Goal: Task Accomplishment & Management: Manage account settings

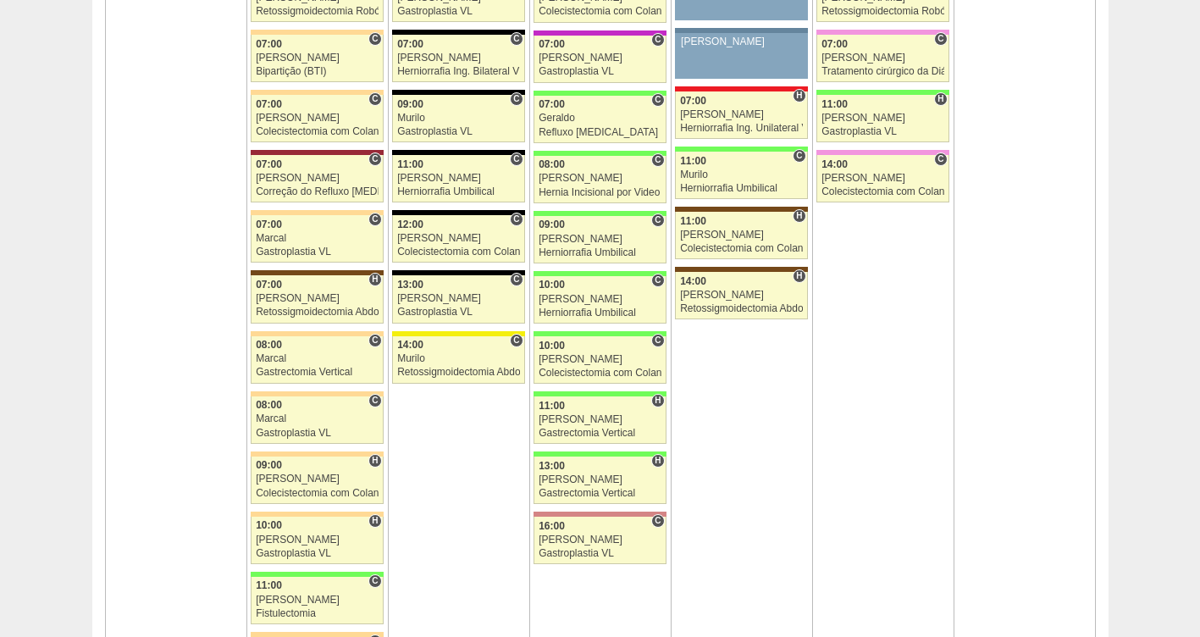
scroll to position [1107, 0]
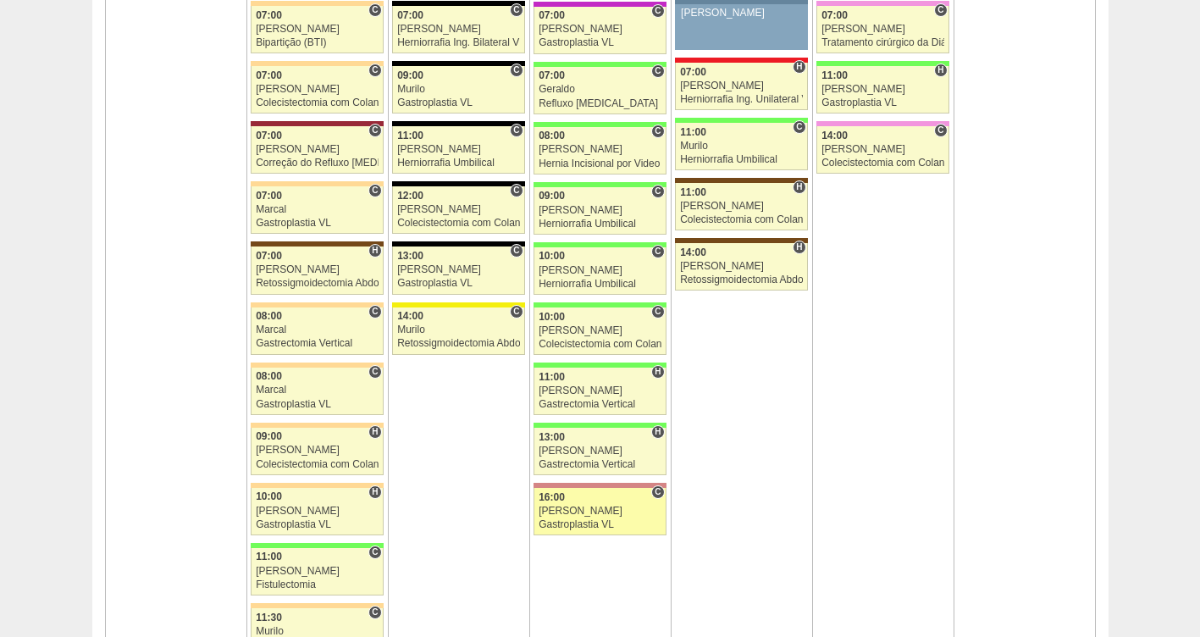
click at [622, 500] on div "16:00" at bounding box center [599, 497] width 123 height 11
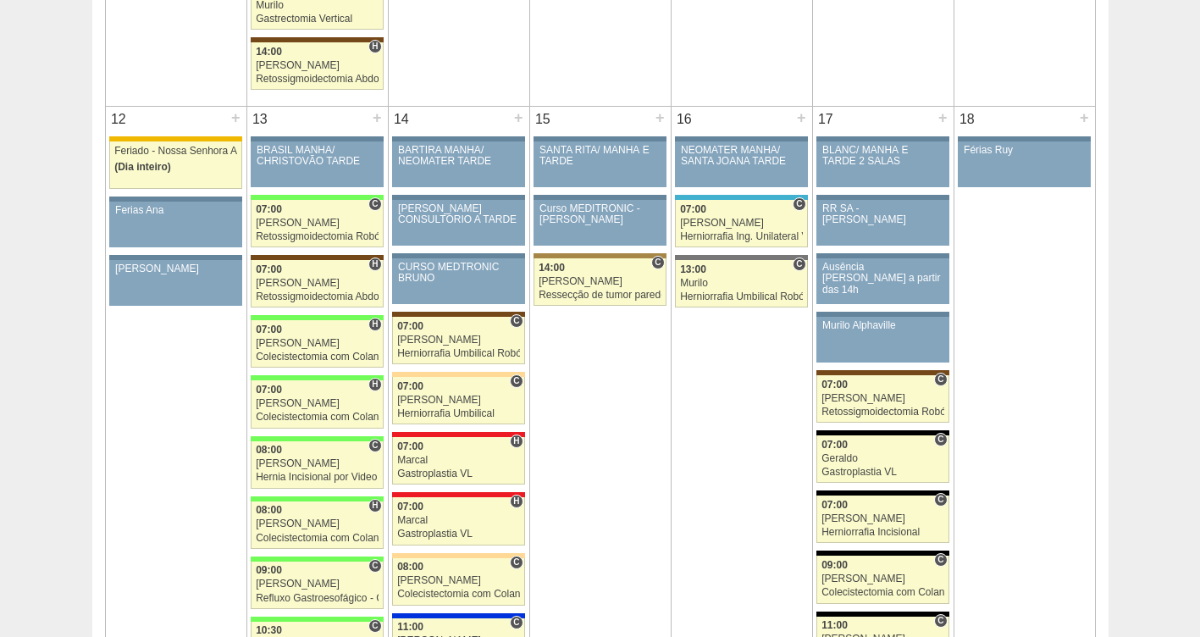
scroll to position [1805, 0]
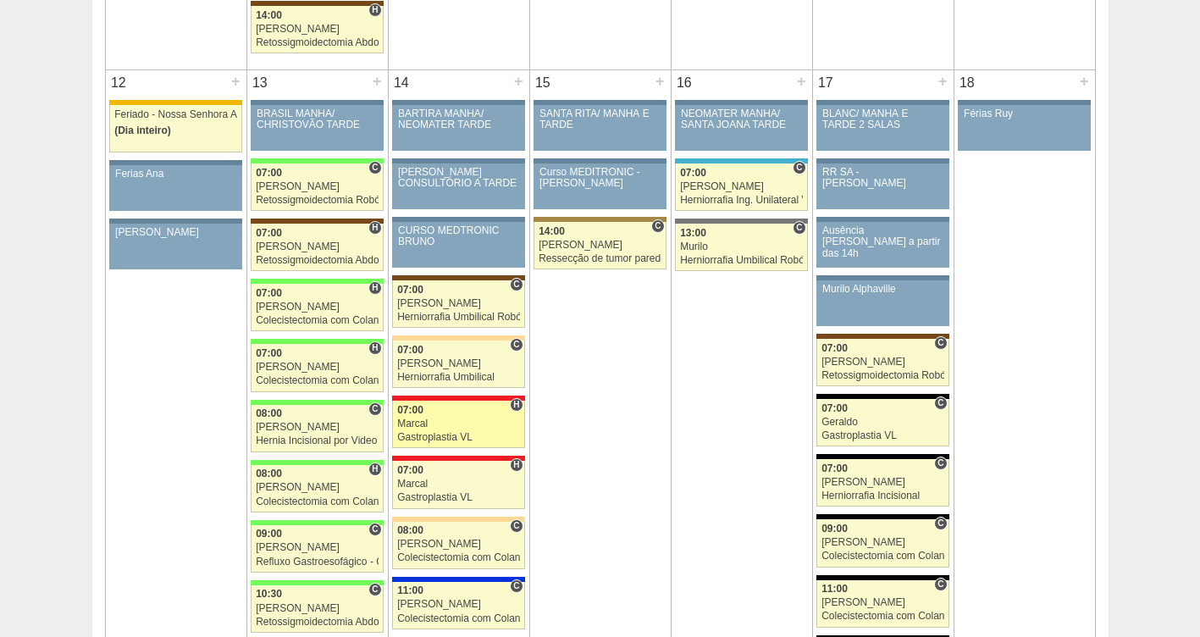
click at [450, 429] on div "Marcal" at bounding box center [458, 423] width 123 height 11
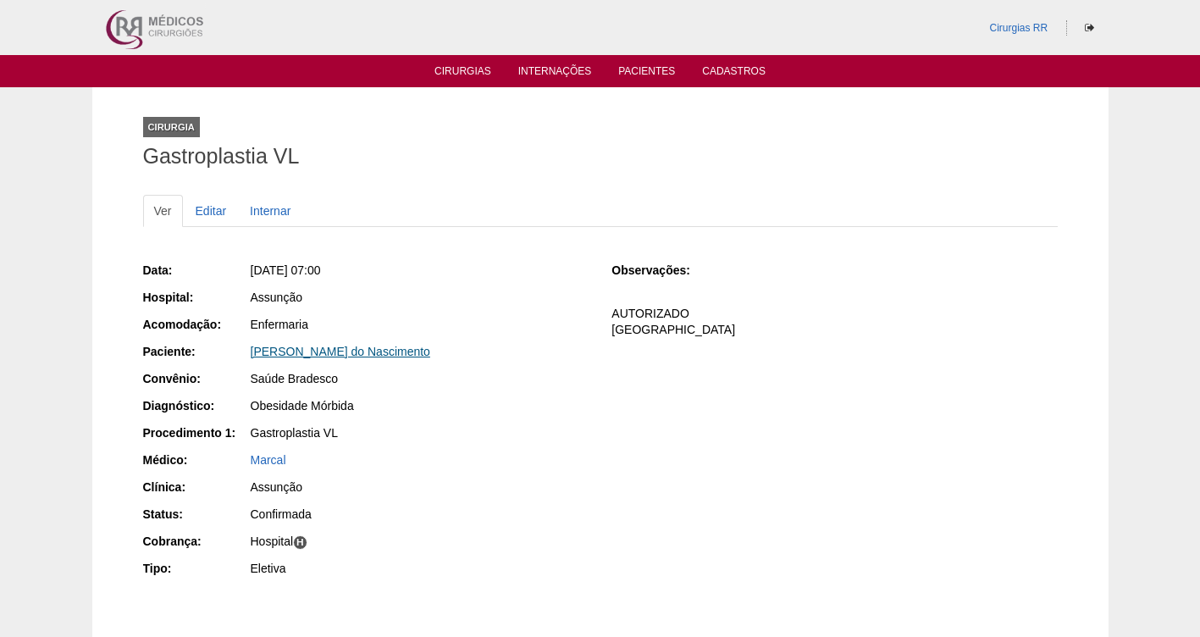
drag, startPoint x: 461, startPoint y: 357, endPoint x: 250, endPoint y: 348, distance: 211.0
click at [251, 348] on div "[PERSON_NAME] do Nascimento" at bounding box center [420, 351] width 338 height 17
copy link "Ariane Cristine Bengivenga do Nascimento"
click at [287, 351] on link "Ariane Cristine Bengivenga do Nascimento" at bounding box center [340, 352] width 179 height 14
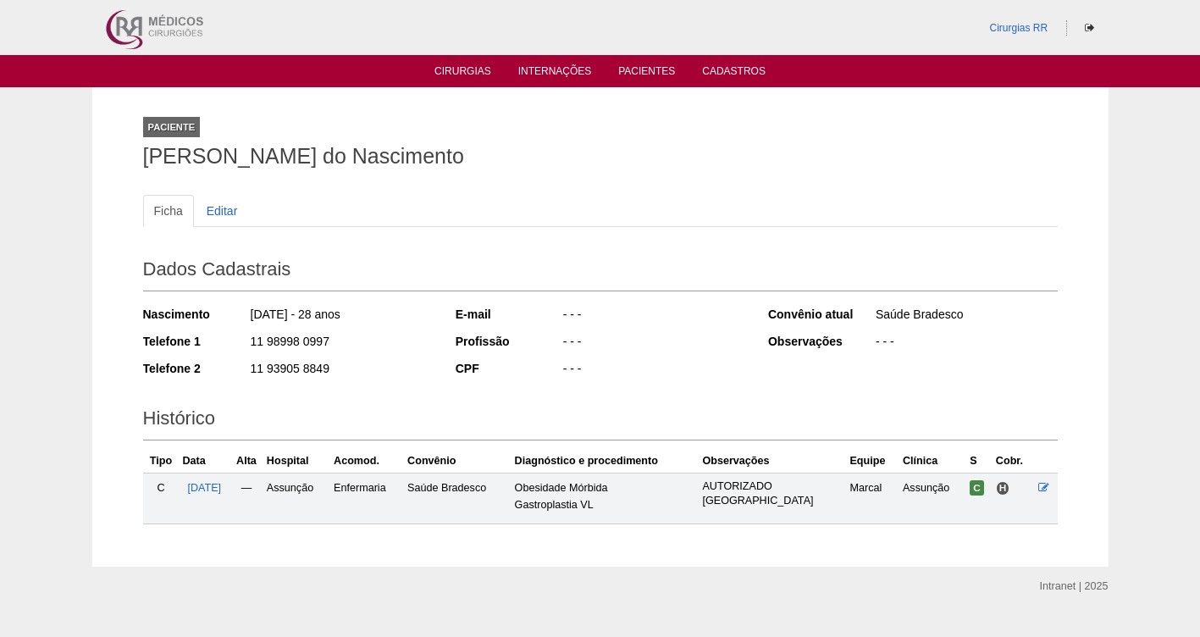
drag, startPoint x: 623, startPoint y: 152, endPoint x: 60, endPoint y: 173, distance: 563.4
click at [60, 173] on div "Paciente Ariane Cristine Bengivenga do Nascimento Ficha Editar Dados Cadastrais…" at bounding box center [600, 326] width 1200 height 479
copy h1 "Ariane Cristine Bengivenga do Nascimento"
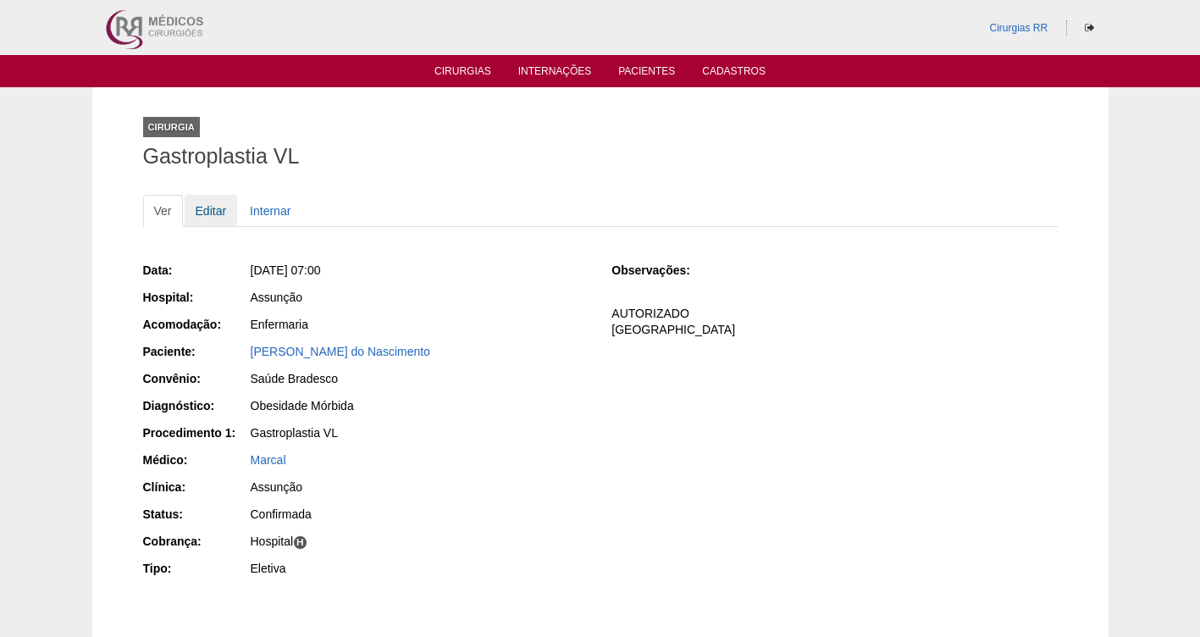
click at [218, 216] on link "Editar" at bounding box center [211, 211] width 53 height 32
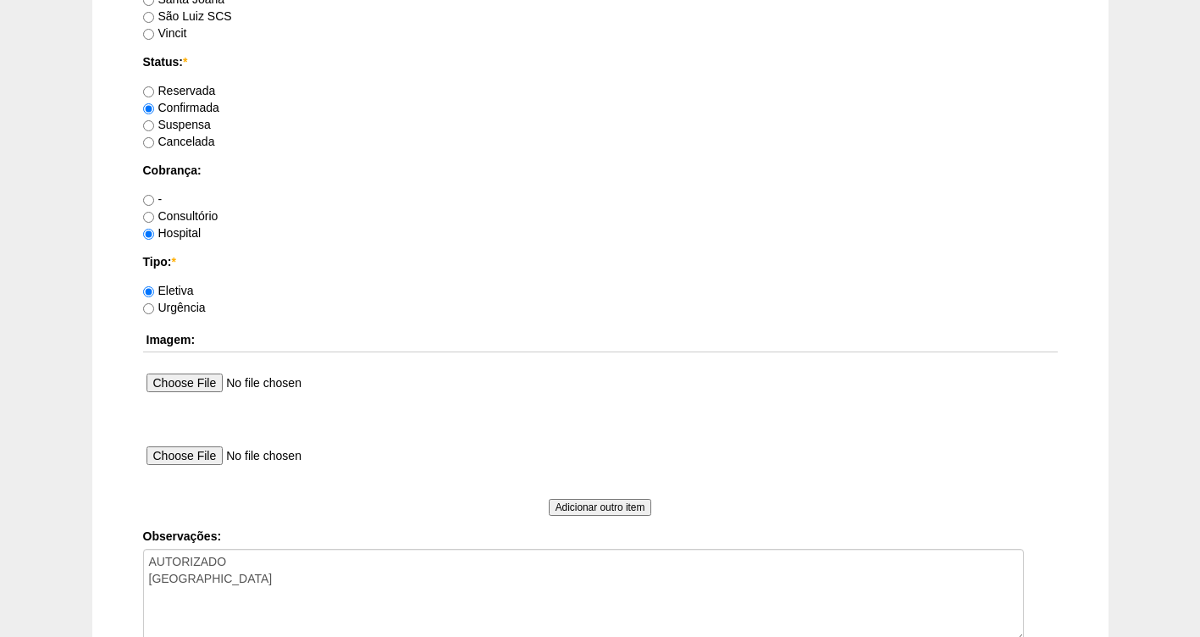
scroll to position [1545, 0]
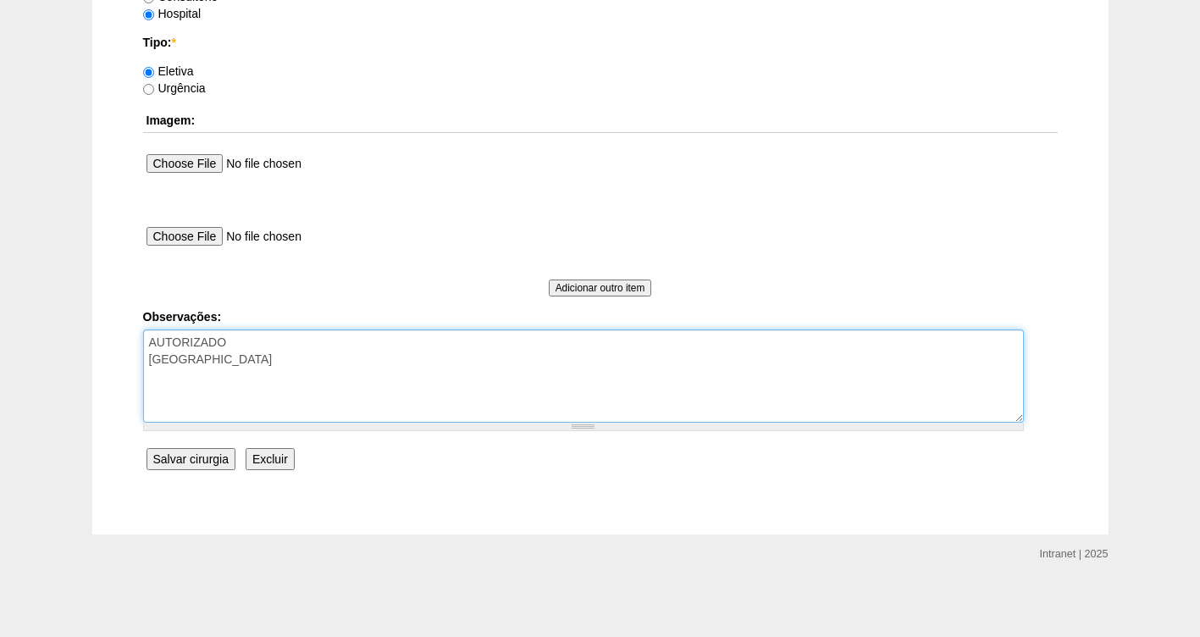
click at [359, 364] on textarea "AUTORIZADO [GEOGRAPHIC_DATA]" at bounding box center [583, 375] width 881 height 93
click at [185, 373] on textarea "AUTORIZADO [GEOGRAPHIC_DATA]" at bounding box center [583, 375] width 881 height 93
type textarea "AUTORIZADO COBRANÇA HOSPITAL FALTA AVISO"
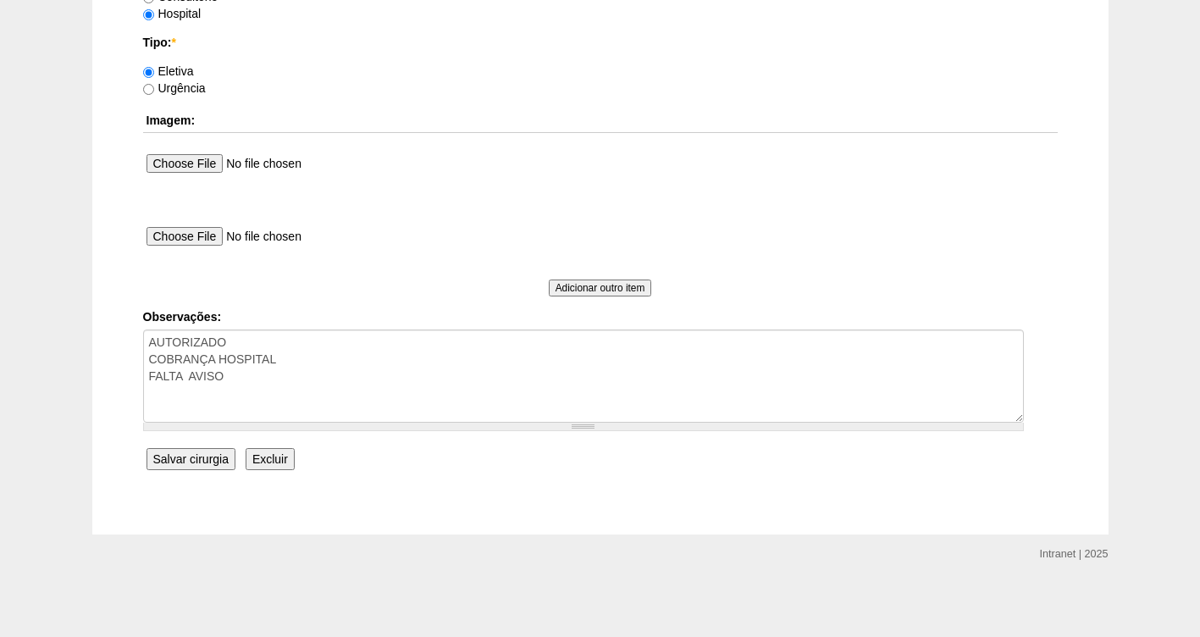
click at [192, 457] on input "Salvar cirurgia" at bounding box center [190, 459] width 89 height 22
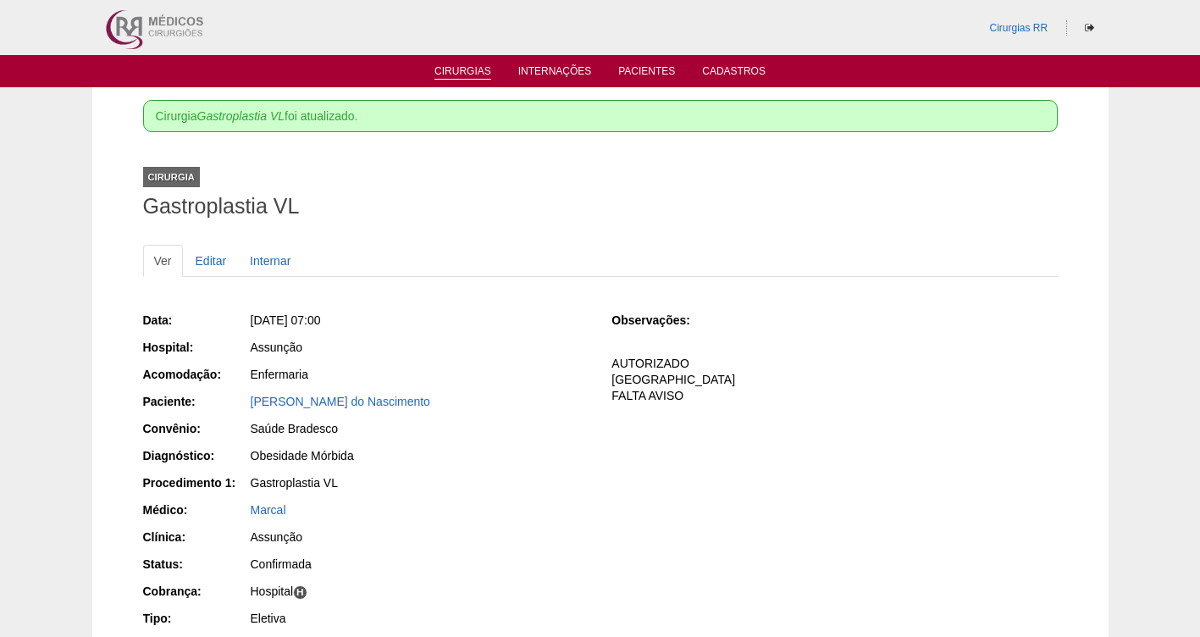
click at [462, 74] on link "Cirurgias" at bounding box center [462, 72] width 57 height 14
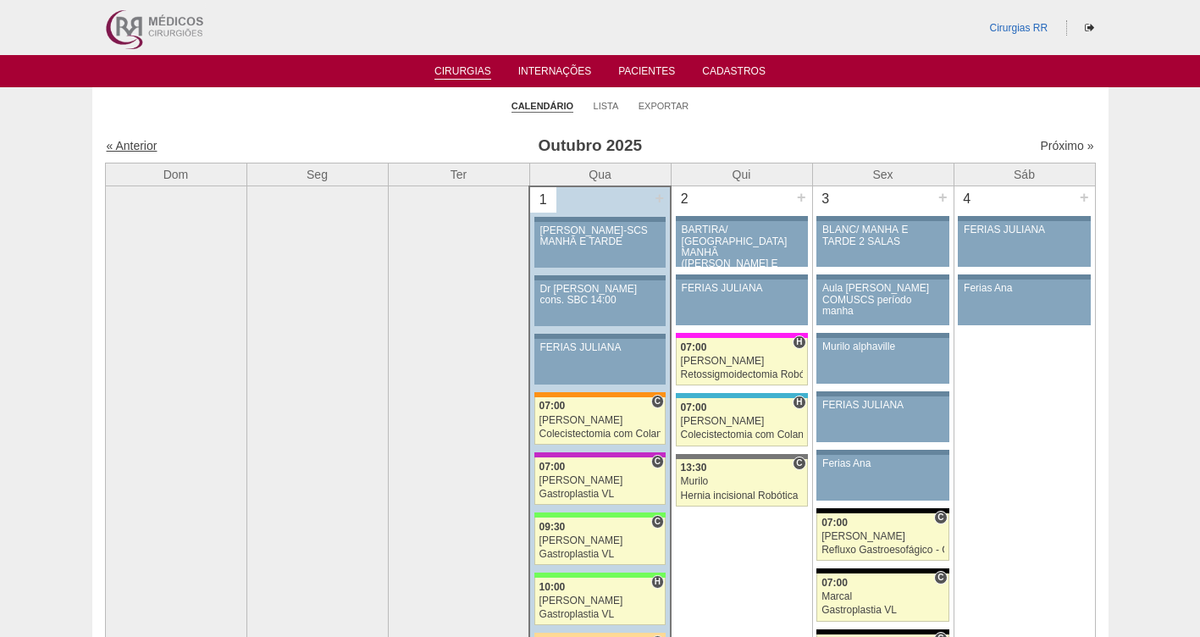
click at [126, 146] on link "« Anterior" at bounding box center [132, 146] width 51 height 14
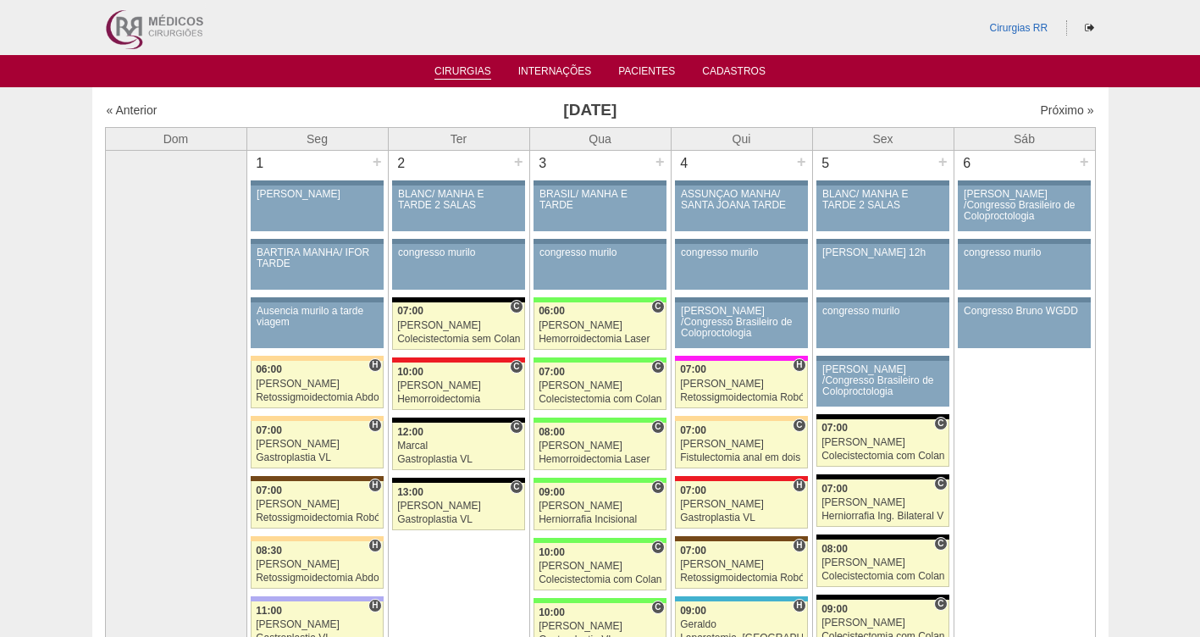
click at [457, 75] on link "Cirurgias" at bounding box center [462, 72] width 57 height 14
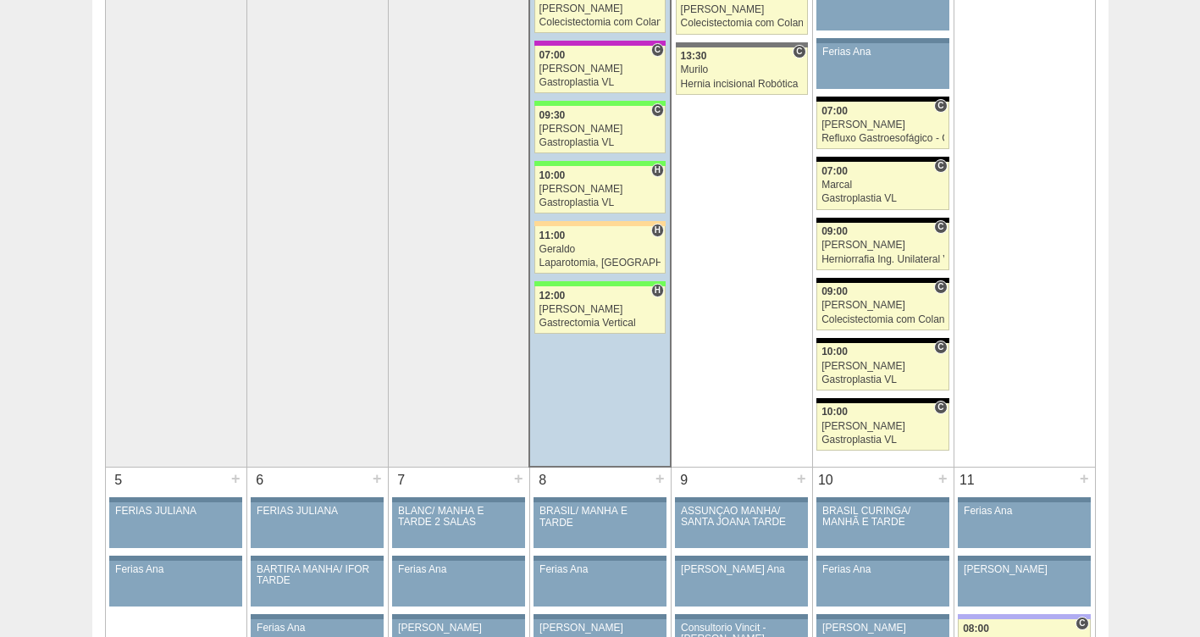
scroll to position [405, 0]
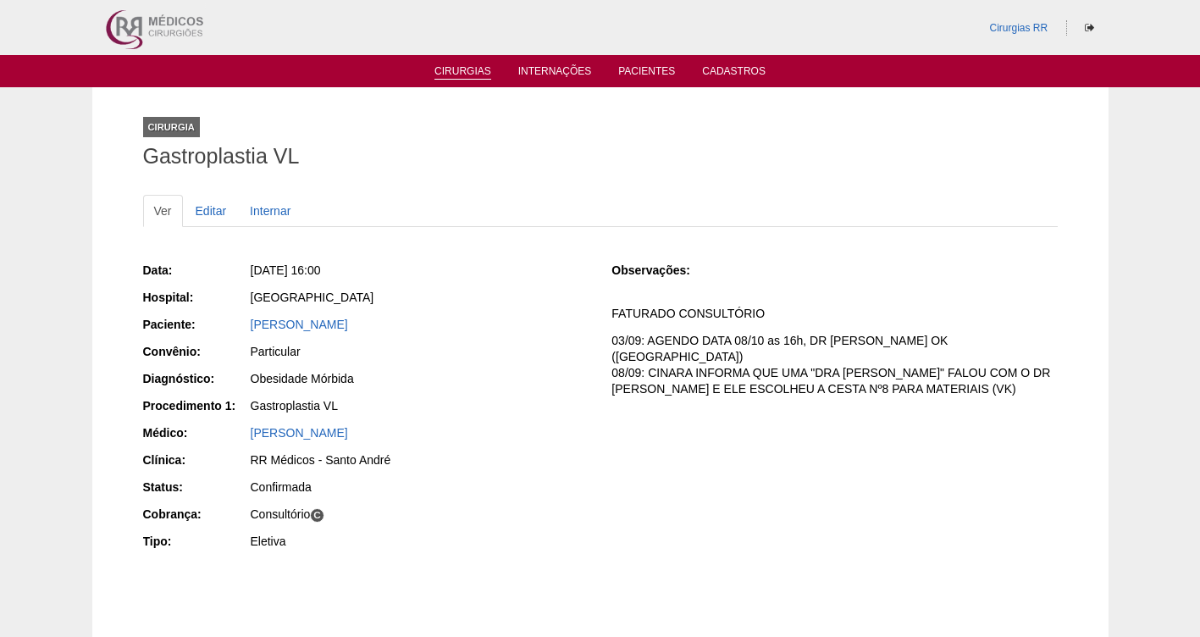
click at [459, 77] on link "Cirurgias" at bounding box center [462, 72] width 57 height 14
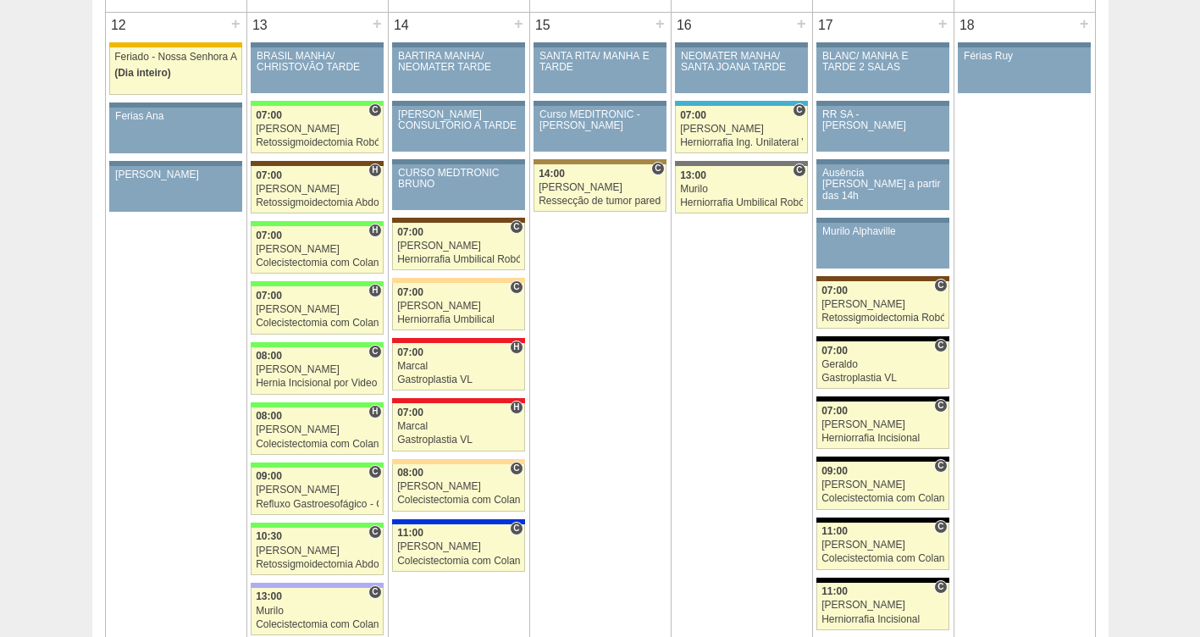
scroll to position [1891, 0]
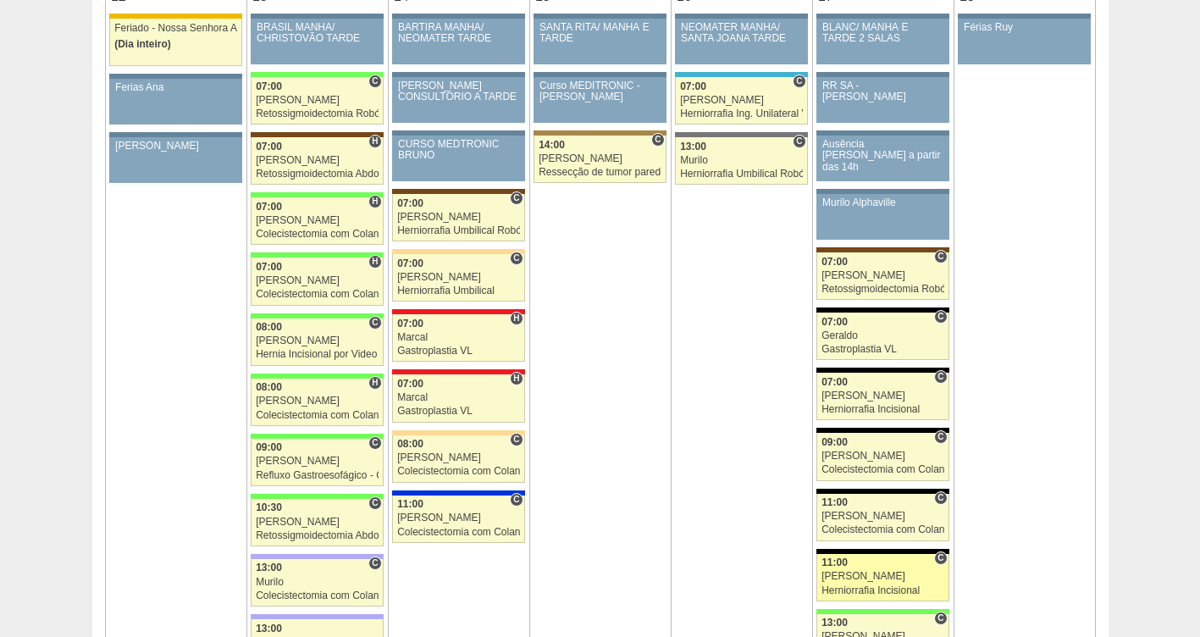
click at [857, 583] on link "89259 Nathan C 11:00 Nathan Herniorrafia Incisional Hospital Blanc RR Médicos -…" at bounding box center [882, 577] width 132 height 47
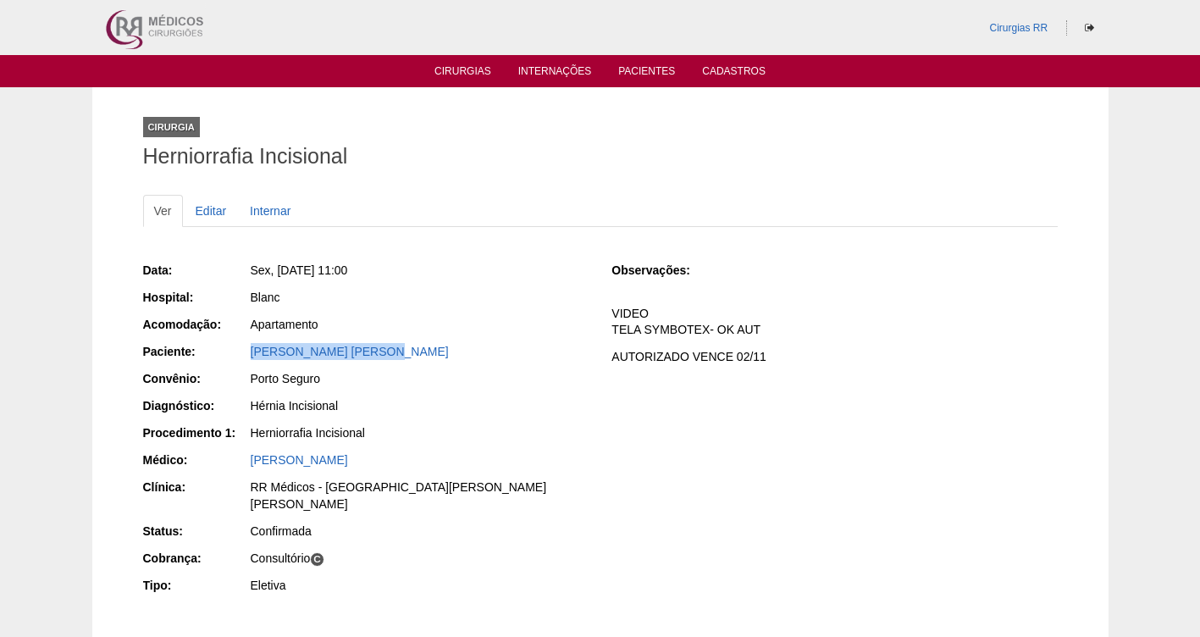
drag, startPoint x: 464, startPoint y: 360, endPoint x: 236, endPoint y: 363, distance: 227.8
click at [236, 363] on div "Paciente: [PERSON_NAME] [PERSON_NAME]" at bounding box center [365, 353] width 445 height 21
copy link "[PERSON_NAME] [PERSON_NAME]"
click at [441, 264] on div "Sex, [DATE] 11:00" at bounding box center [420, 270] width 338 height 17
drag, startPoint x: 408, startPoint y: 271, endPoint x: 273, endPoint y: 270, distance: 134.6
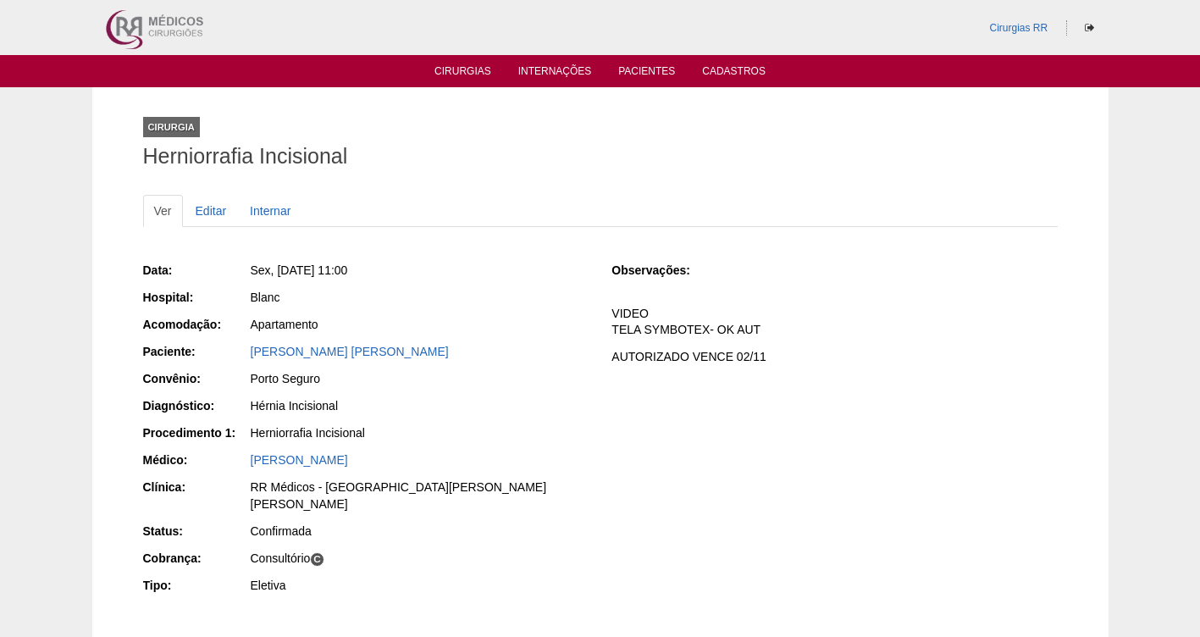
click at [273, 270] on div "Sex, [DATE] 11:00" at bounding box center [420, 270] width 338 height 17
copy span "[DATE] 11:00"
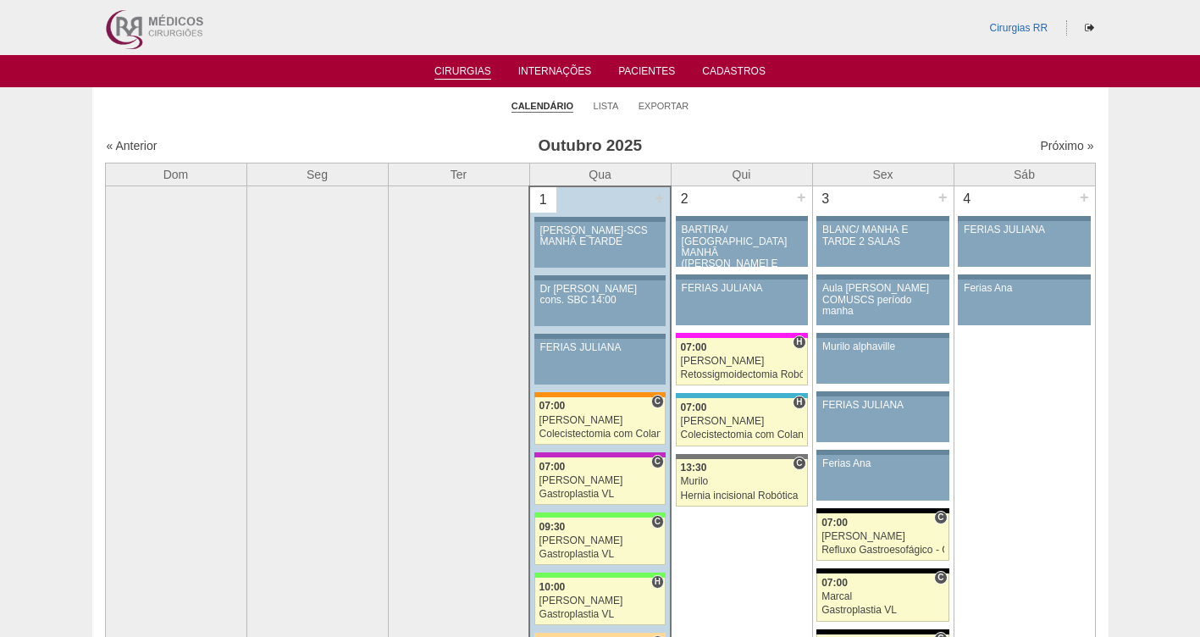
scroll to position [1886, 0]
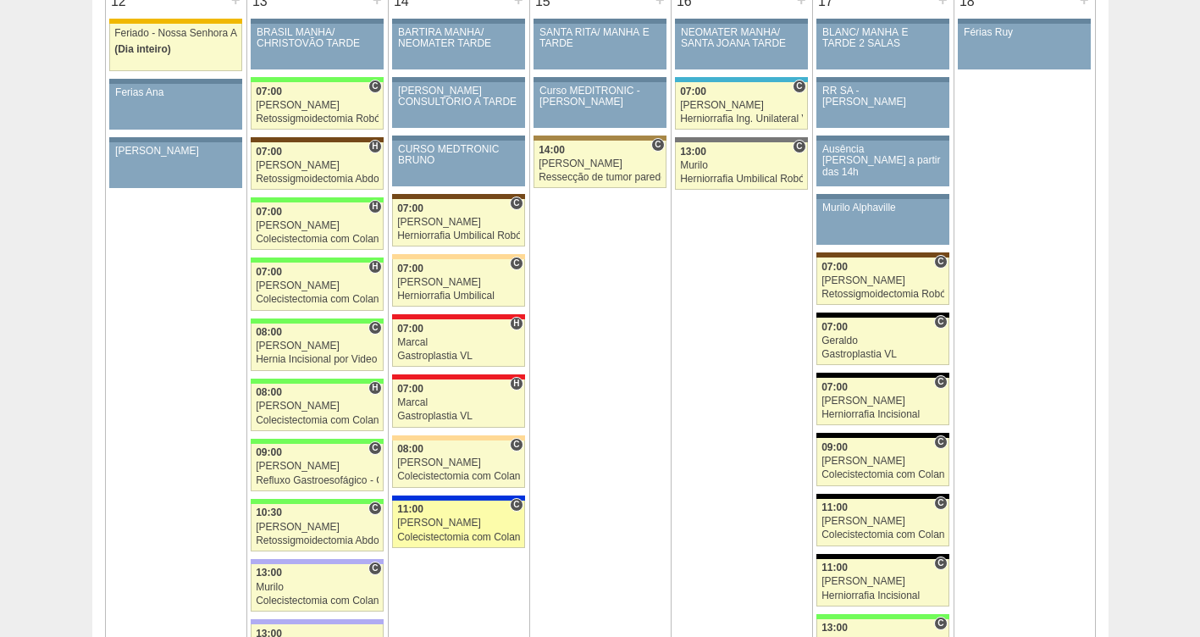
click at [451, 534] on div "Colecistectomia com Colangiografia VL" at bounding box center [458, 537] width 123 height 11
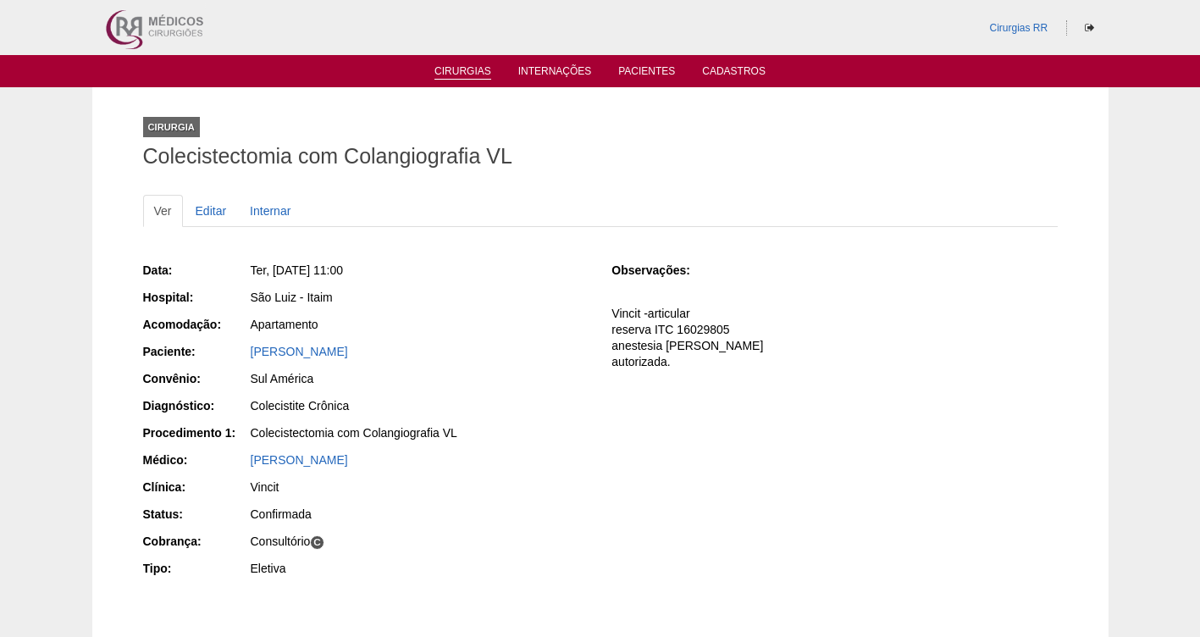
click at [461, 74] on link "Cirurgias" at bounding box center [462, 72] width 57 height 14
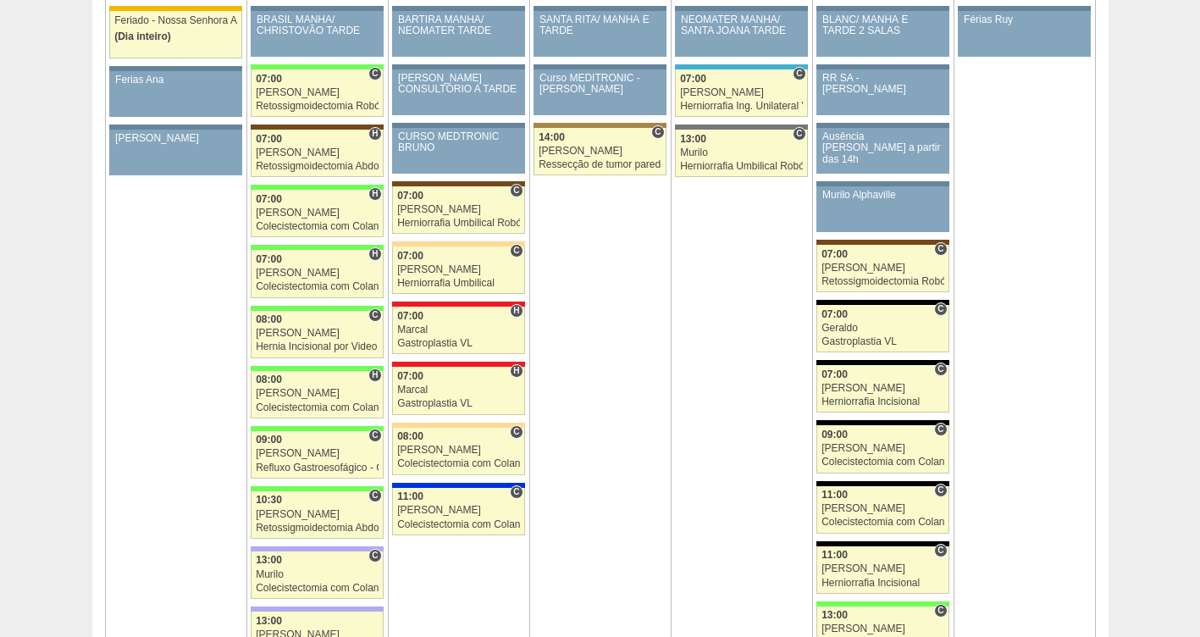
scroll to position [1848, 0]
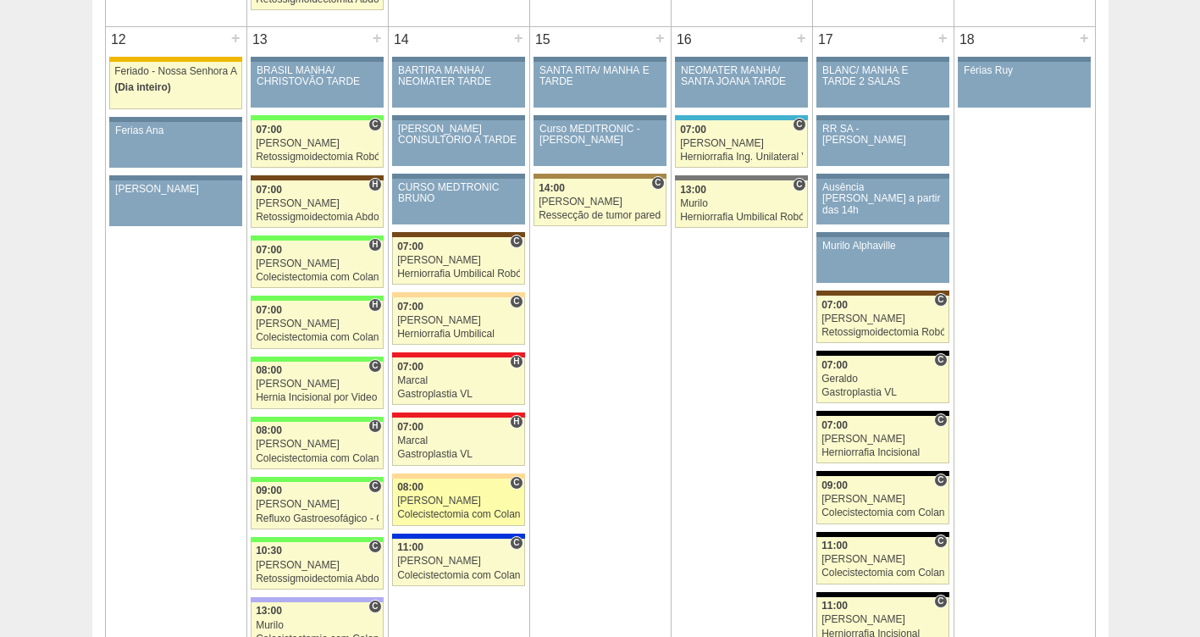
click at [434, 506] on div "[PERSON_NAME]" at bounding box center [458, 500] width 123 height 11
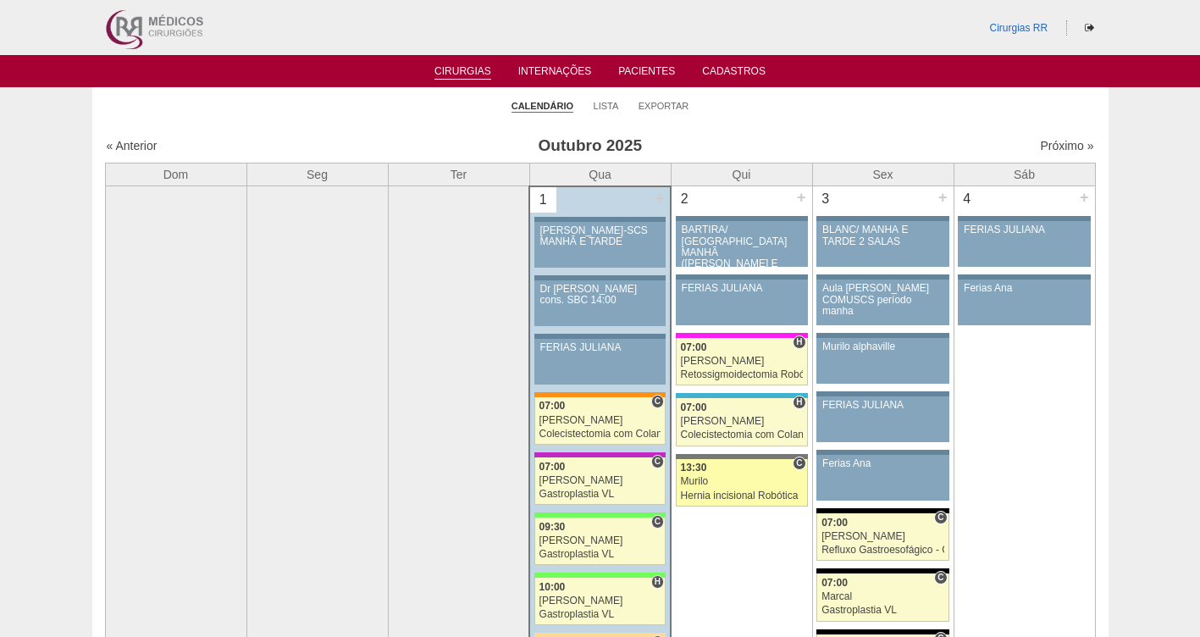
click at [702, 474] on link "88177 [GEOGRAPHIC_DATA] C 13:30 [GEOGRAPHIC_DATA] [MEDICAL_DATA] incisional Rob…" at bounding box center [742, 482] width 132 height 47
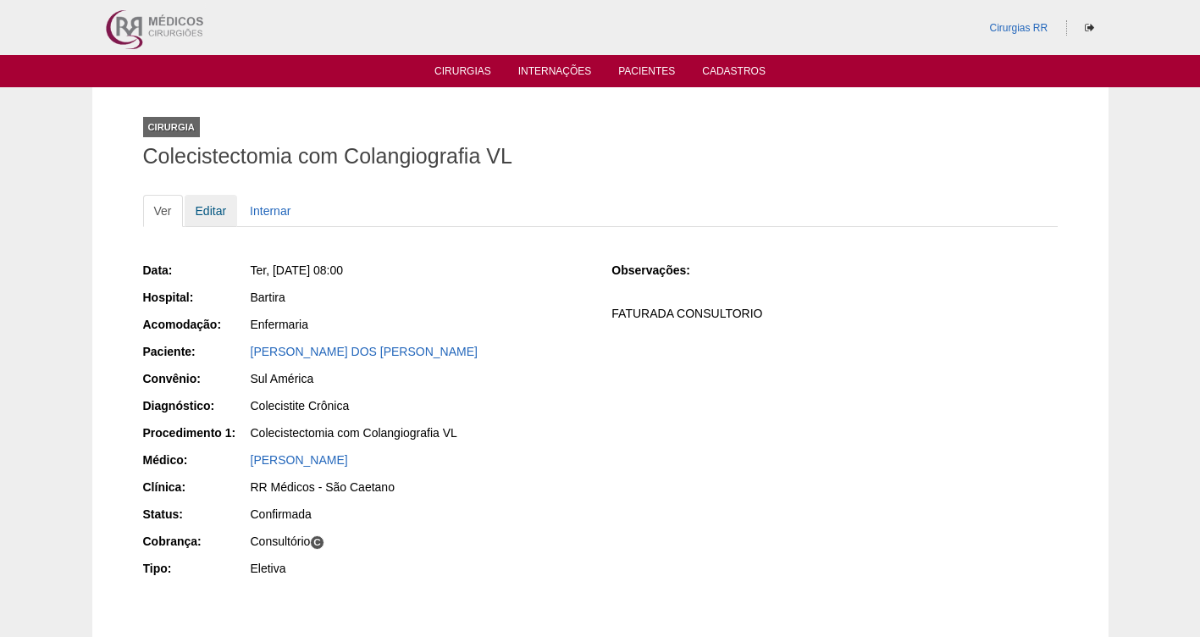
click at [202, 213] on link "Editar" at bounding box center [211, 211] width 53 height 32
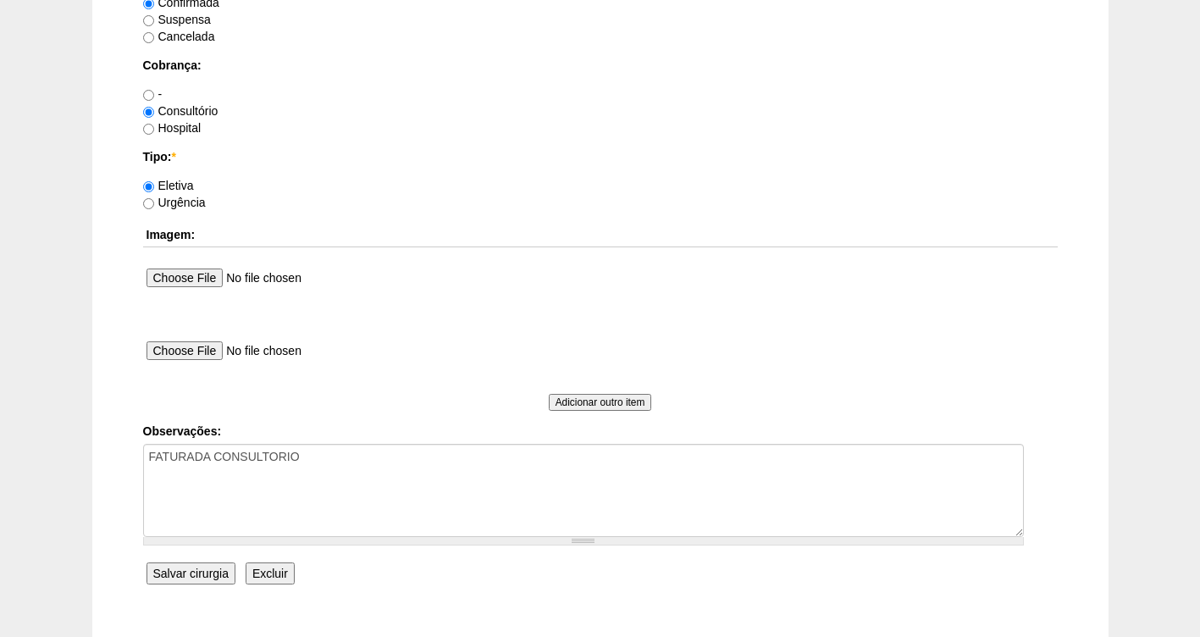
scroll to position [1480, 0]
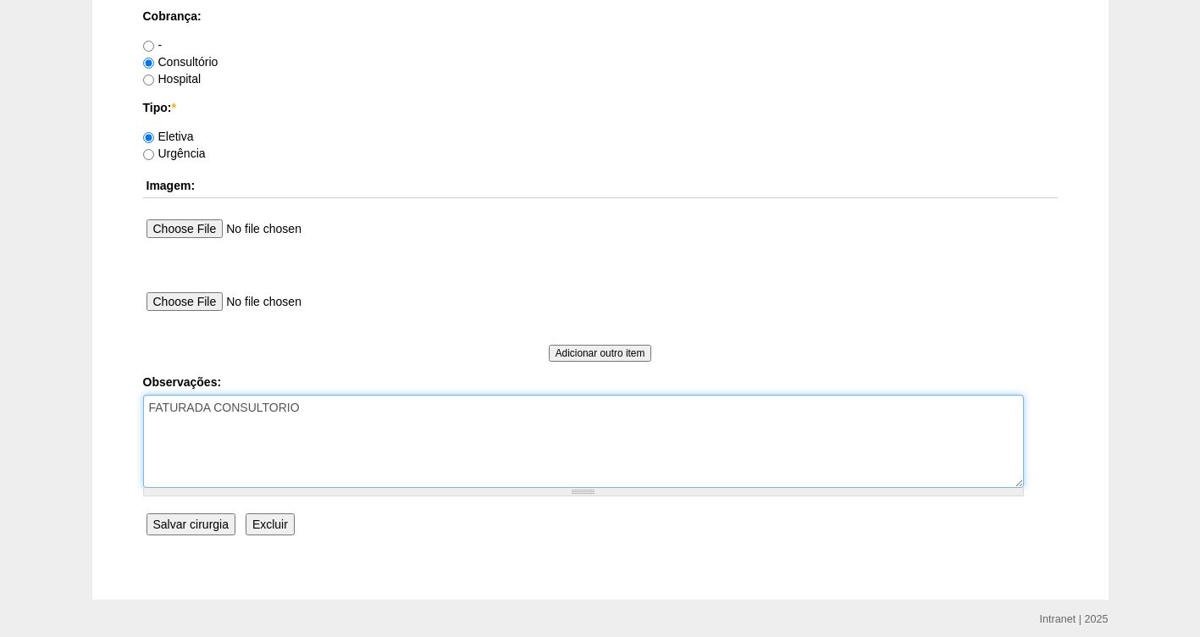
click at [323, 403] on textarea "FATURADA CONSULTORIO" at bounding box center [583, 441] width 881 height 93
type textarea "FATURADA CONSULTORIO AUTORIZADA VALIDADE DA GUIA 30/10"
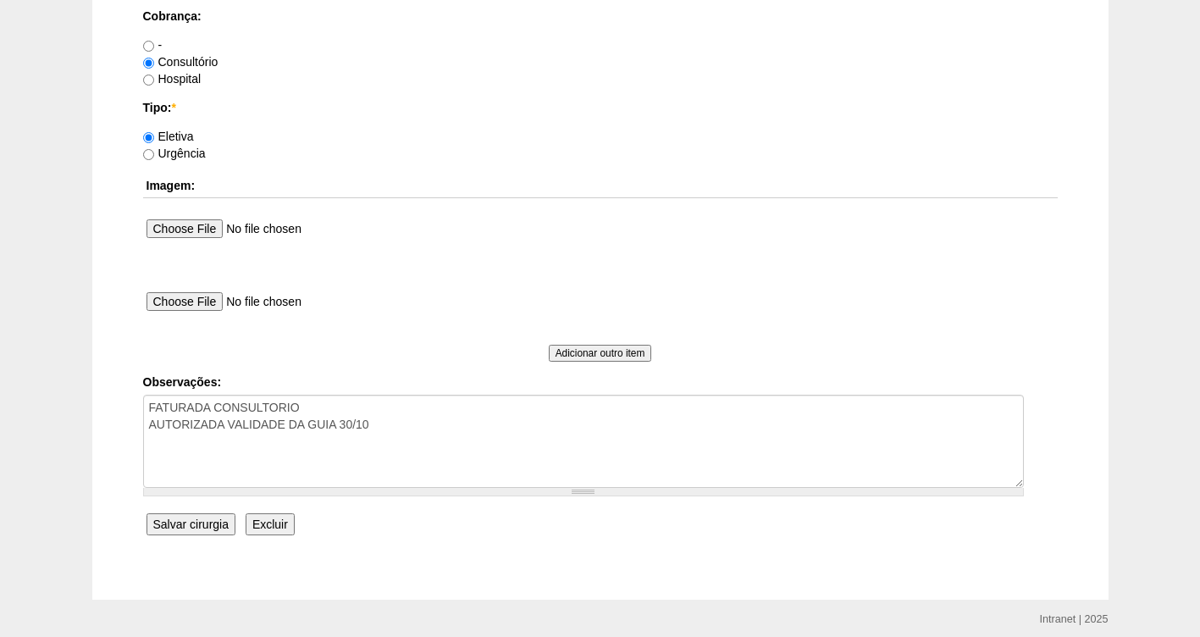
click at [207, 523] on input "Salvar cirurgia" at bounding box center [190, 524] width 89 height 22
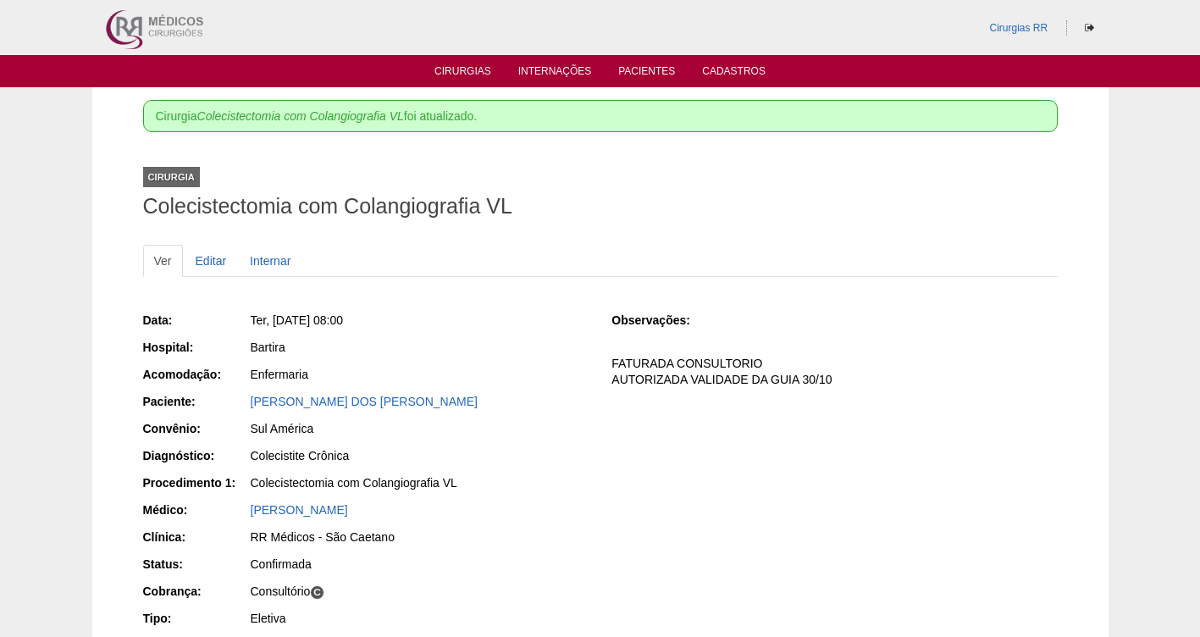
drag, startPoint x: 406, startPoint y: 318, endPoint x: 277, endPoint y: 323, distance: 128.8
click at [277, 323] on div "Ter, 14/10/2025 - 08:00" at bounding box center [420, 320] width 338 height 17
click at [465, 76] on link "Cirurgias" at bounding box center [462, 72] width 57 height 14
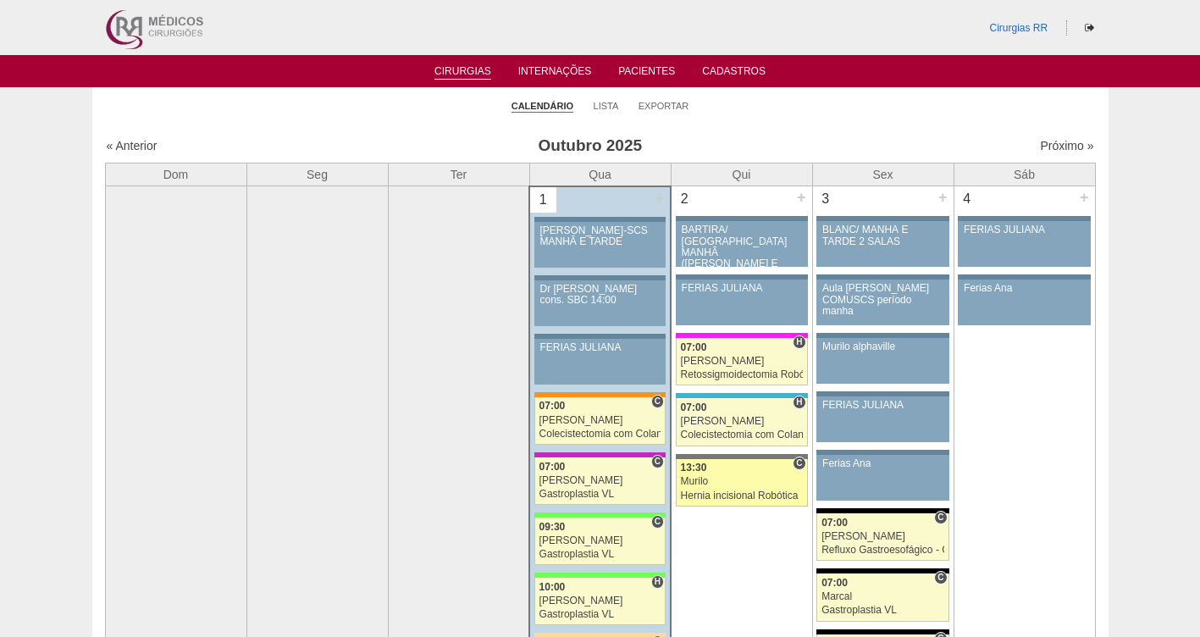
click at [743, 489] on link "88177 Murilo C 13:30 Murilo Hernia incisional Robótica Hospital Santa Catarina …" at bounding box center [742, 482] width 132 height 47
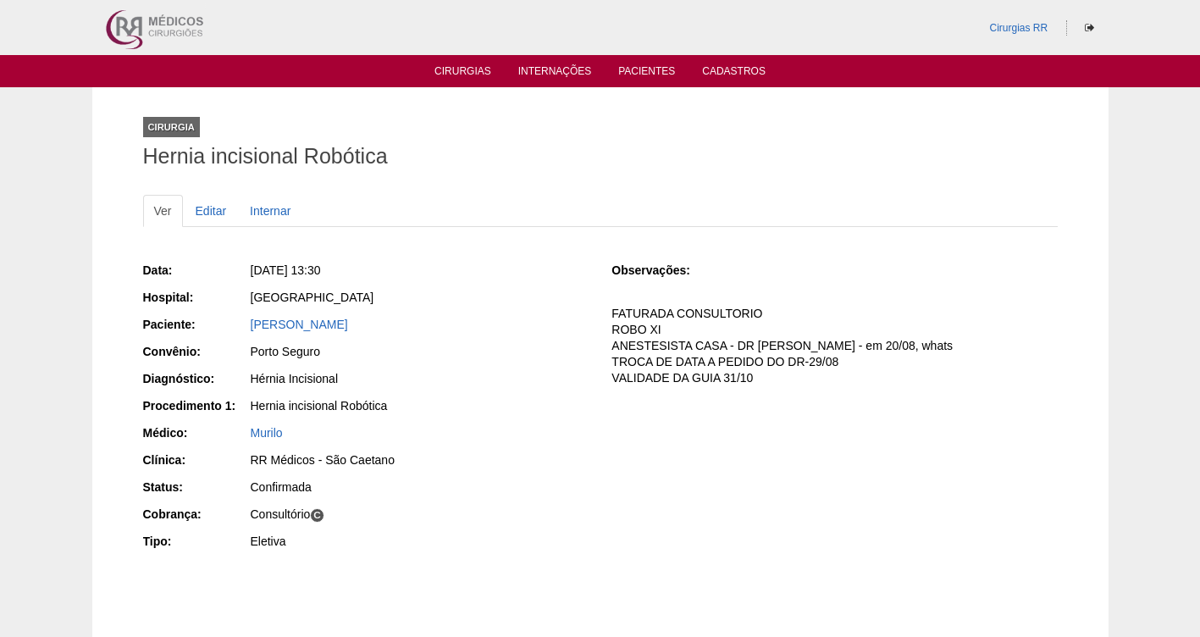
drag, startPoint x: 498, startPoint y: 323, endPoint x: 235, endPoint y: 333, distance: 263.5
click at [235, 333] on div "Paciente: [PERSON_NAME]" at bounding box center [365, 326] width 445 height 21
copy link "[PERSON_NAME]"
click at [470, 66] on link "Cirurgias" at bounding box center [462, 72] width 57 height 14
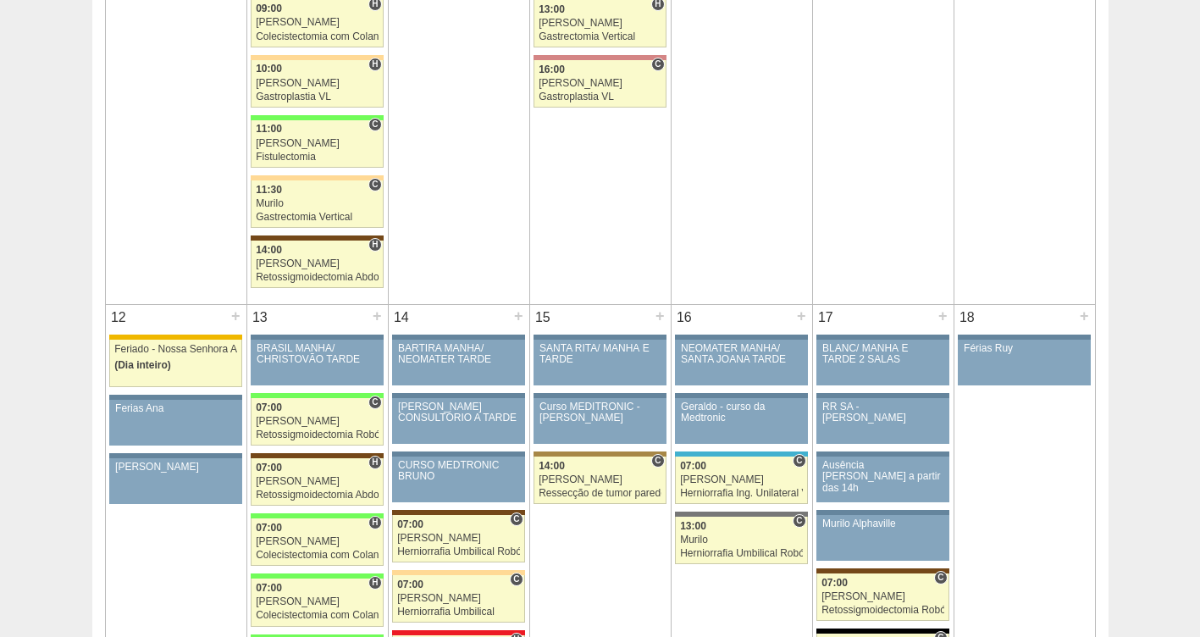
scroll to position [1725, 0]
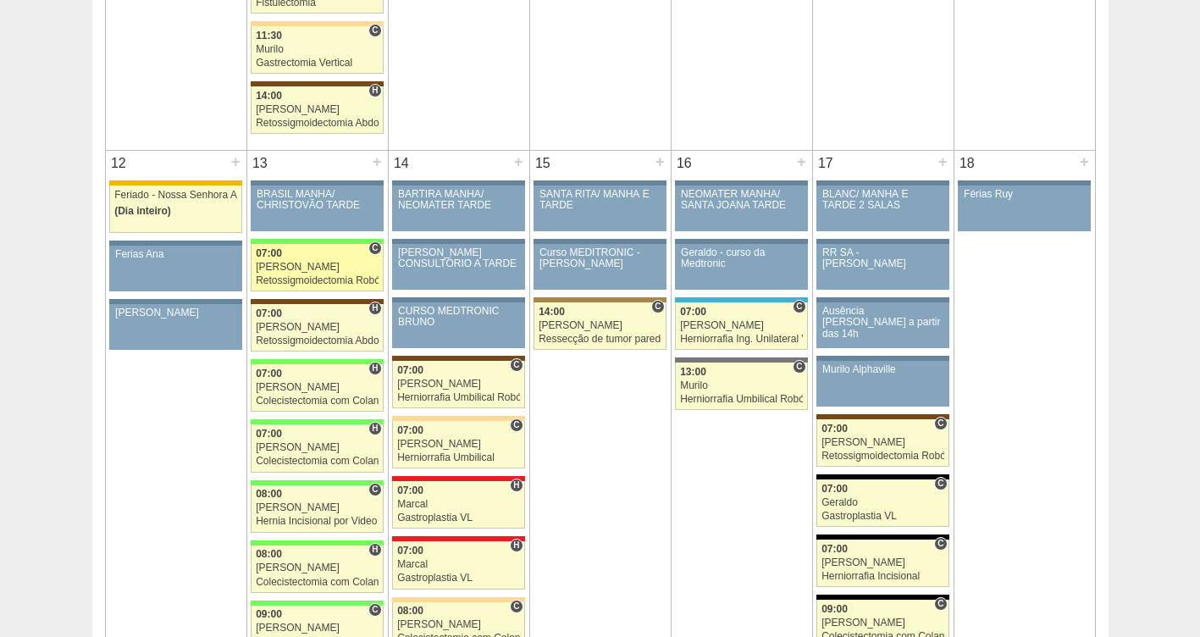
click at [279, 251] on span "07:00" at bounding box center [269, 253] width 26 height 12
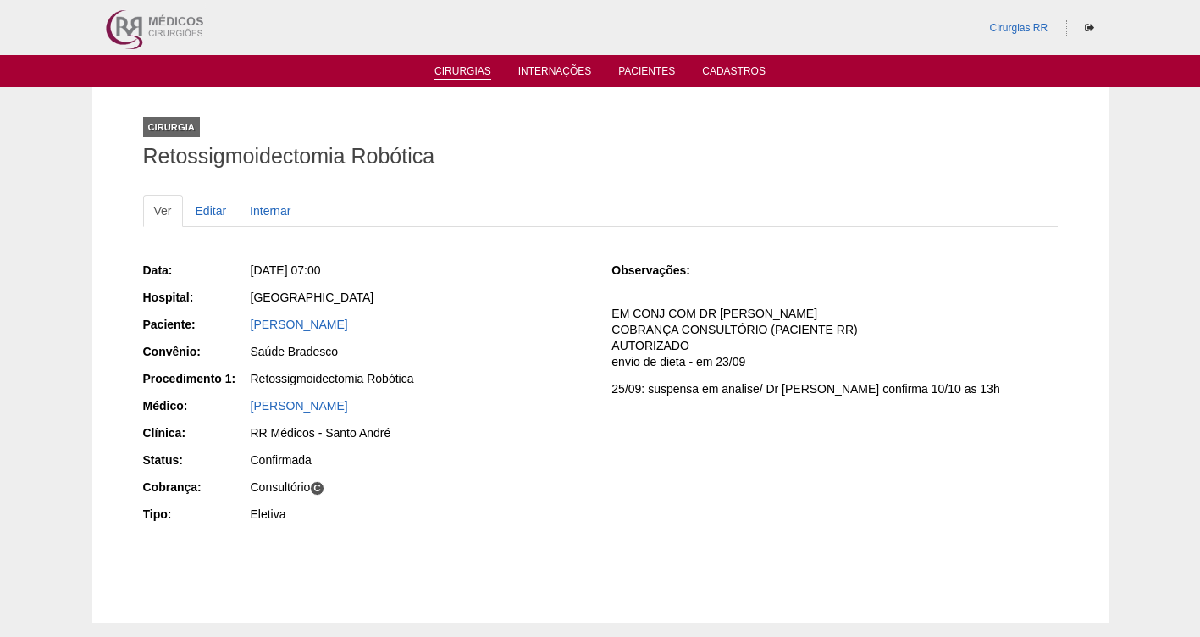
click at [442, 74] on link "Cirurgias" at bounding box center [462, 72] width 57 height 14
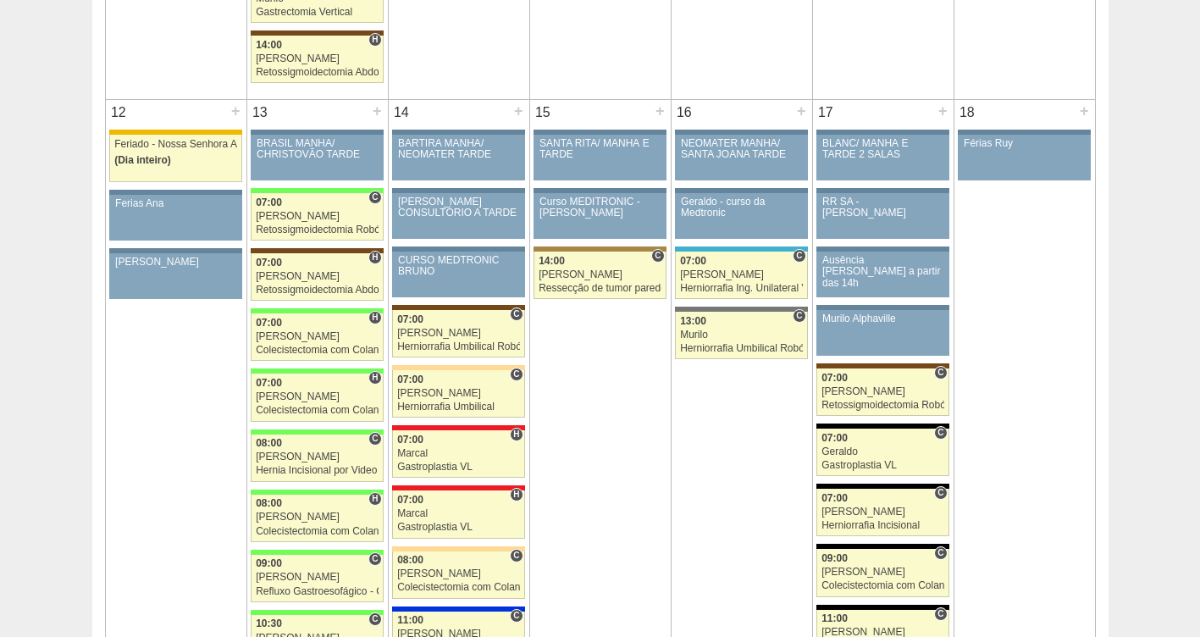
scroll to position [1768, 0]
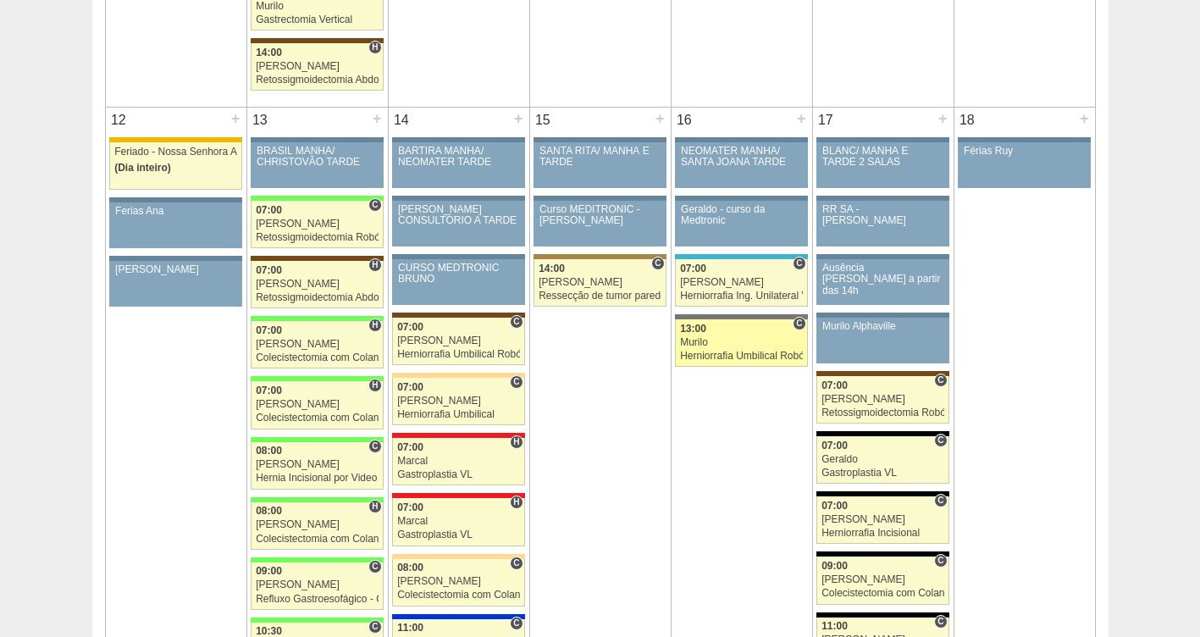
click at [715, 335] on link "88803 Murilo C 13:00 Murilo Herniorrafia Umbilical Robótica Hospital Santa Cata…" at bounding box center [741, 342] width 132 height 47
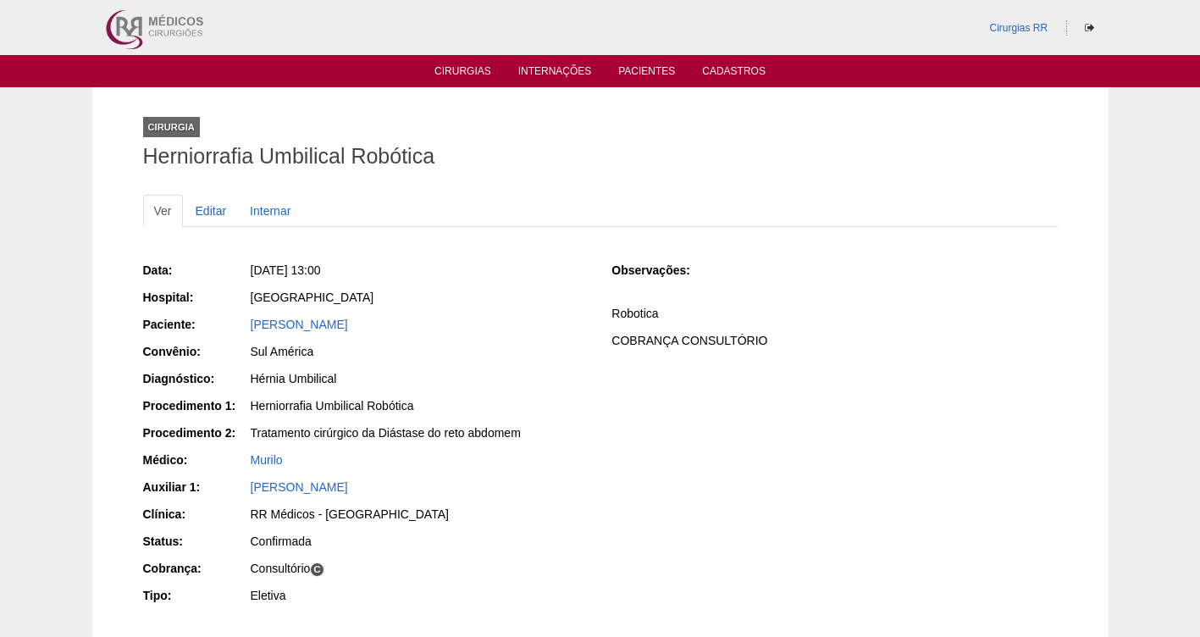
drag, startPoint x: 406, startPoint y: 329, endPoint x: 248, endPoint y: 323, distance: 158.5
click at [248, 323] on div "Paciente: [PERSON_NAME]" at bounding box center [365, 326] width 445 height 21
copy div "Paciente: [PERSON_NAME]"
click at [461, 71] on link "Cirurgias" at bounding box center [462, 72] width 57 height 14
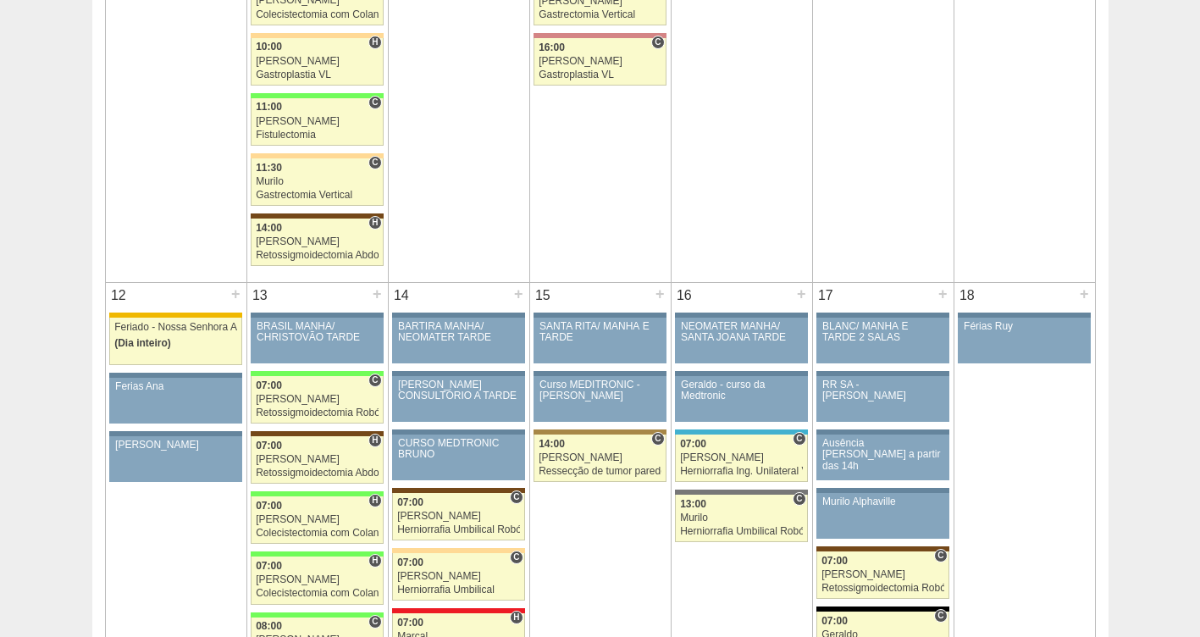
scroll to position [1637, 0]
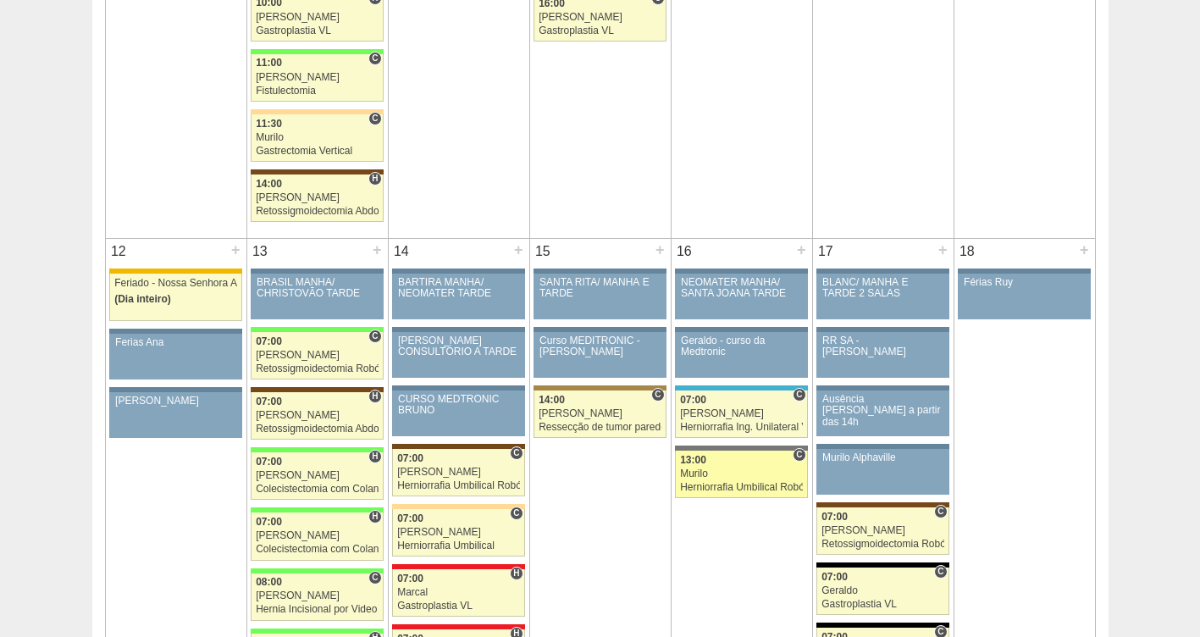
click at [740, 476] on div "Murilo" at bounding box center [741, 473] width 123 height 11
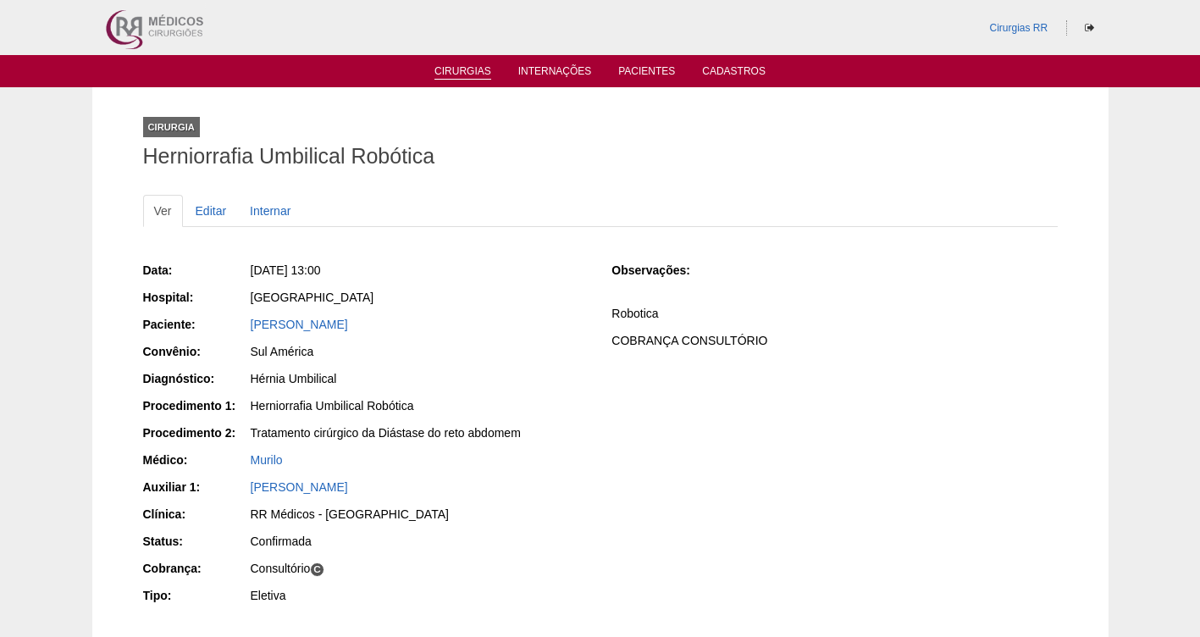
click at [472, 65] on link "Cirurgias" at bounding box center [462, 72] width 57 height 14
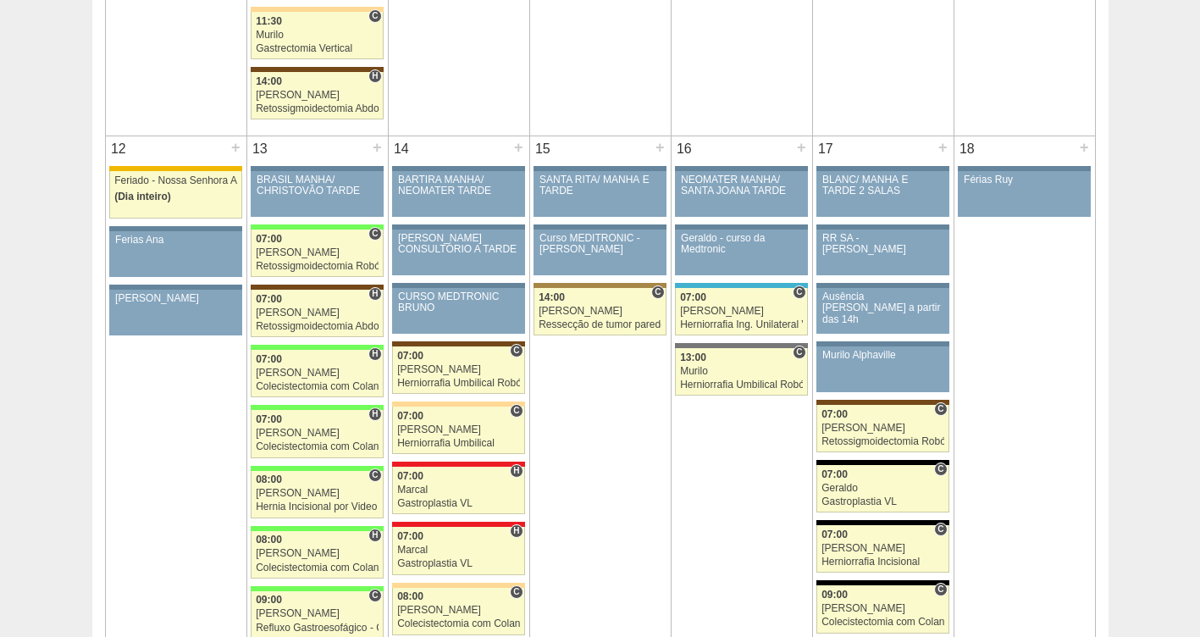
scroll to position [1812, 0]
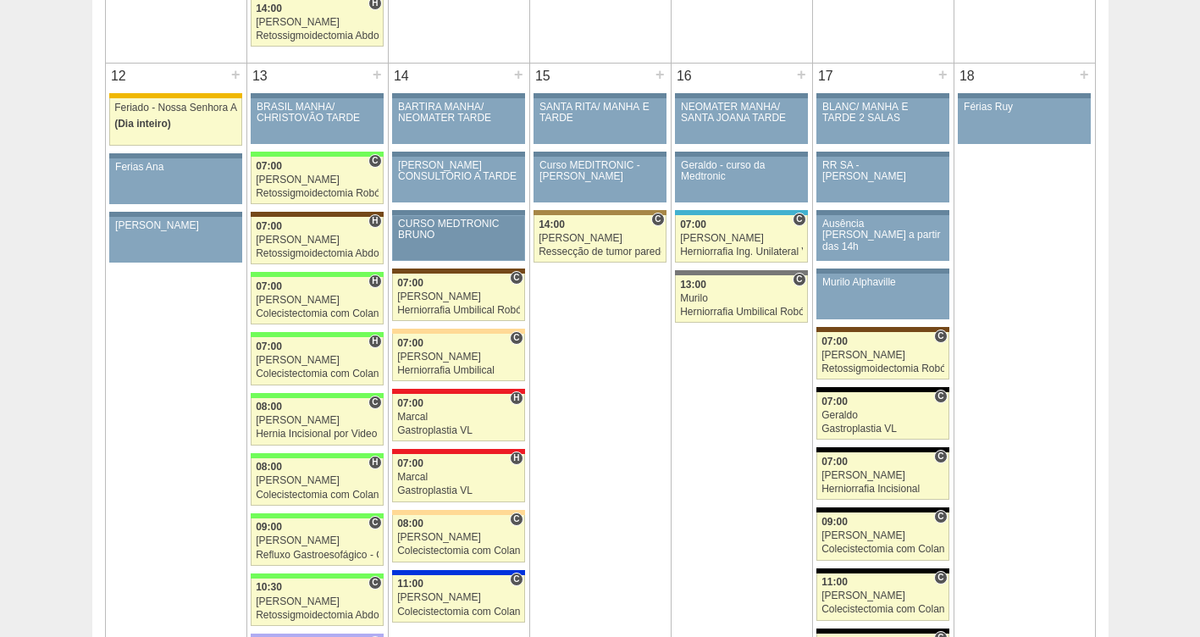
click at [460, 228] on div "CURSO MEDTRONIC BRUNO" at bounding box center [458, 229] width 121 height 22
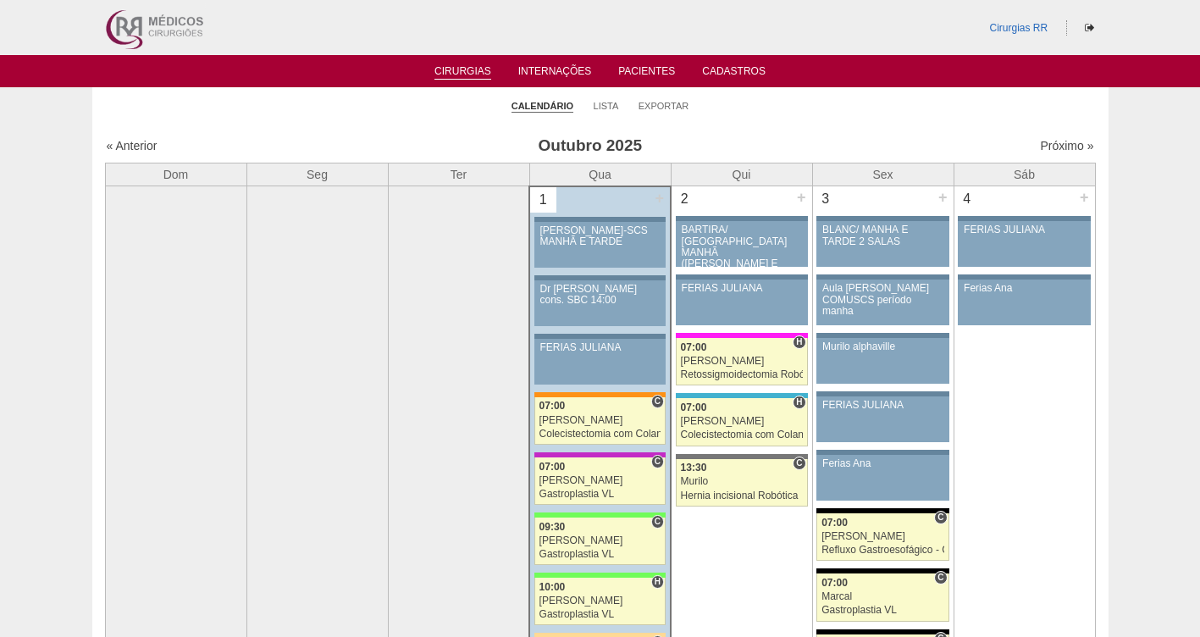
scroll to position [1812, 0]
